Goal: Find specific page/section: Find specific page/section

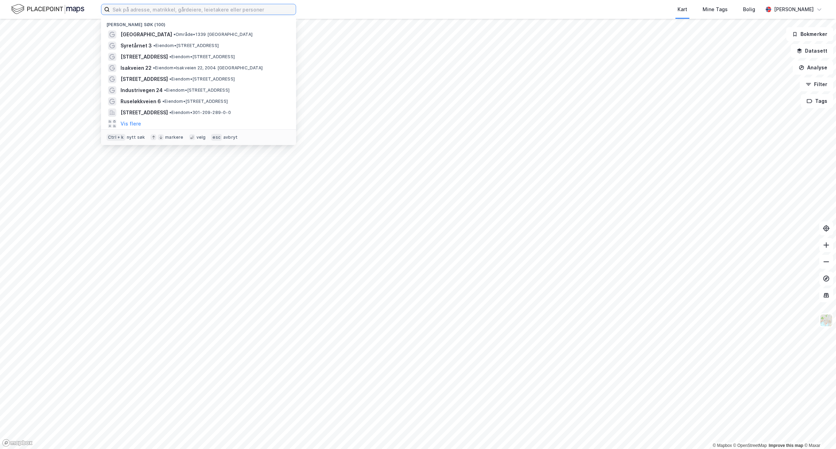
click at [197, 13] on input at bounding box center [203, 9] width 186 height 10
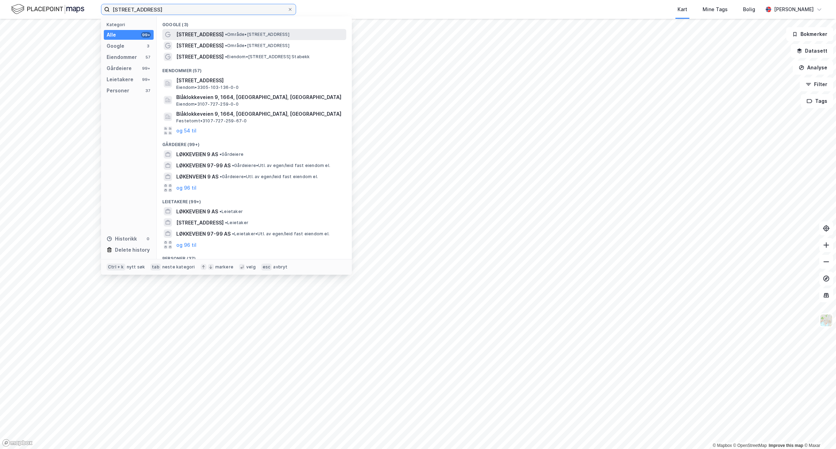
type input "[STREET_ADDRESS]"
click at [225, 32] on span "• Område • [STREET_ADDRESS]" at bounding box center [257, 35] width 64 height 6
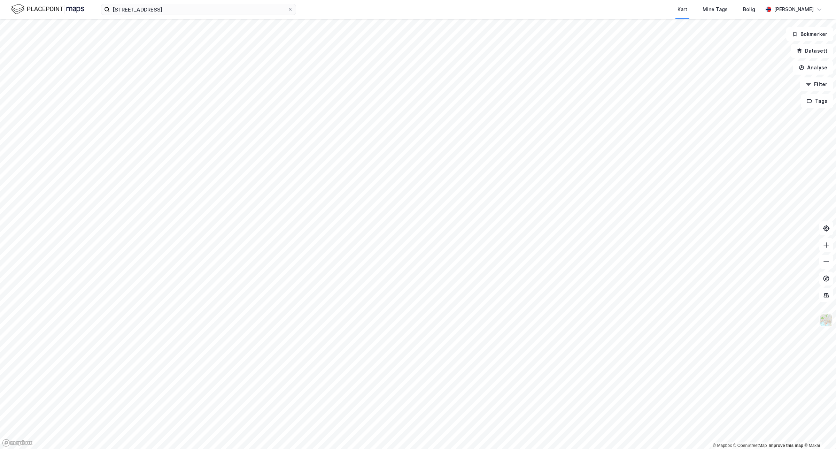
click at [827, 321] on img at bounding box center [826, 319] width 13 height 13
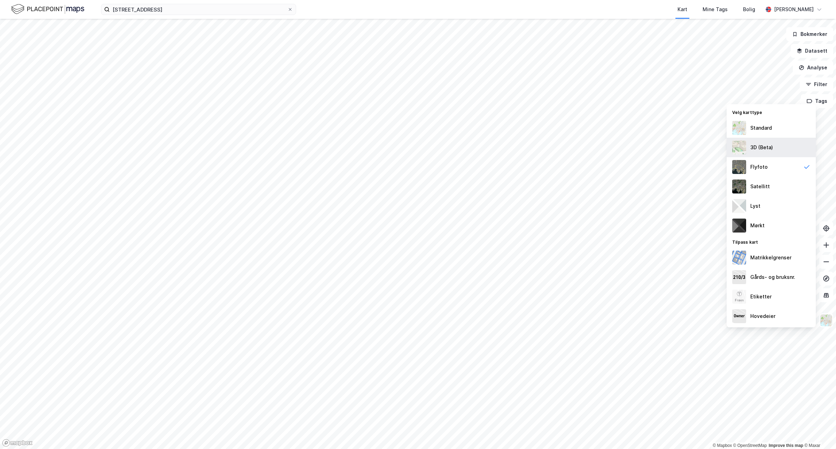
click at [779, 144] on div "3D (Beta)" at bounding box center [771, 148] width 89 height 20
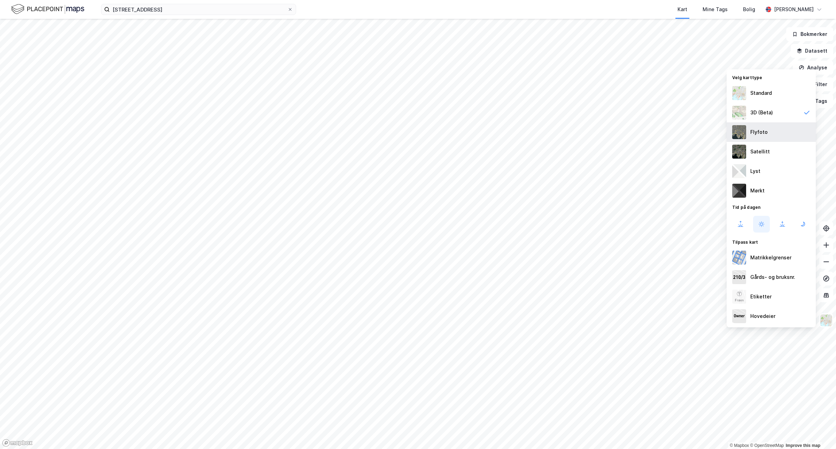
click at [795, 126] on div "Flyfoto" at bounding box center [771, 132] width 89 height 20
